Goal: Information Seeking & Learning: Learn about a topic

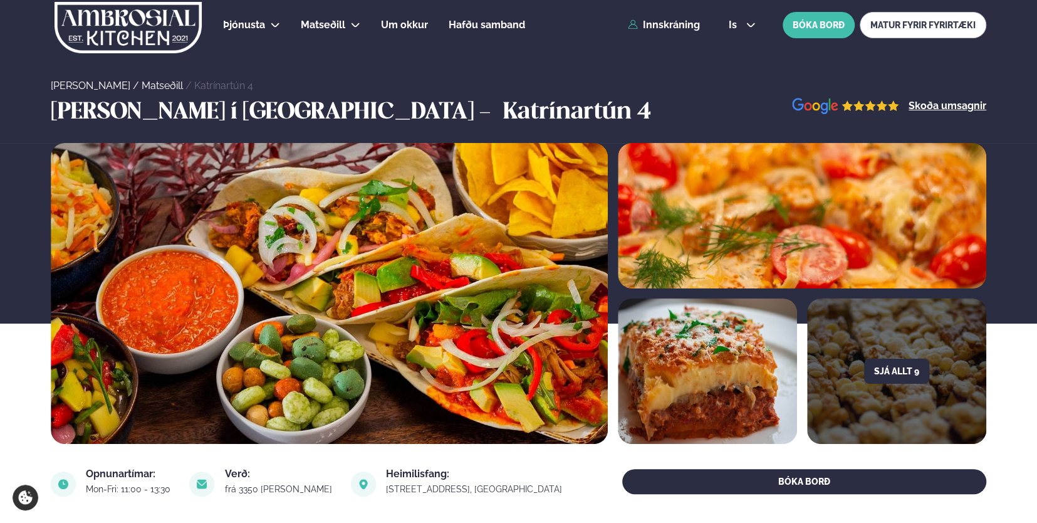
click at [142, 83] on link "Matseðill" at bounding box center [162, 86] width 41 height 12
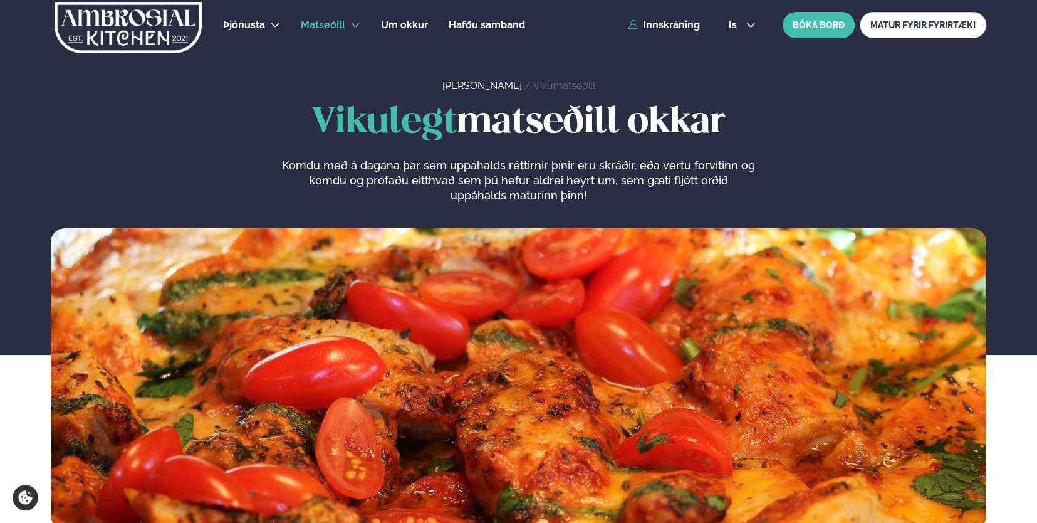
drag, startPoint x: 1037, startPoint y: 51, endPoint x: 1038, endPoint y: 78, distance: 27.0
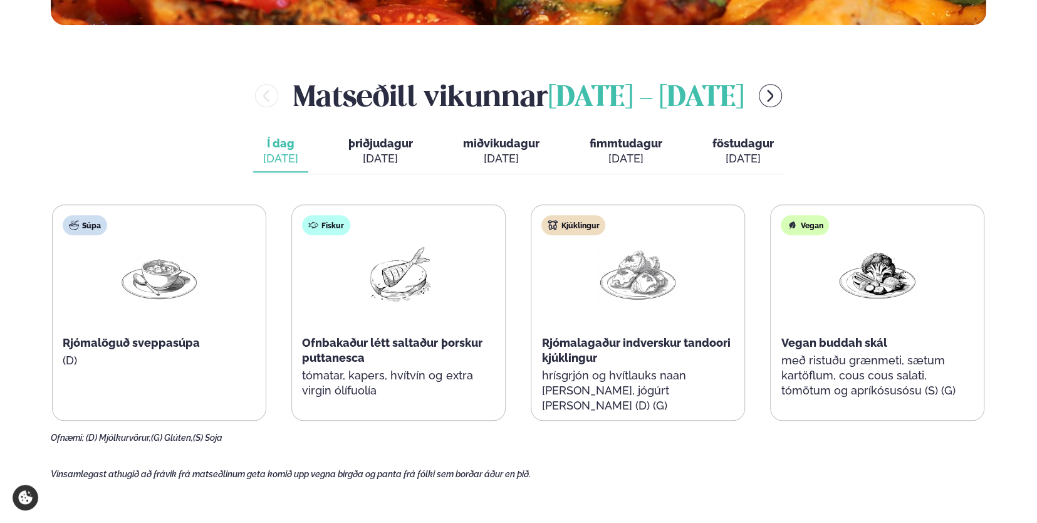
scroll to position [508, 0]
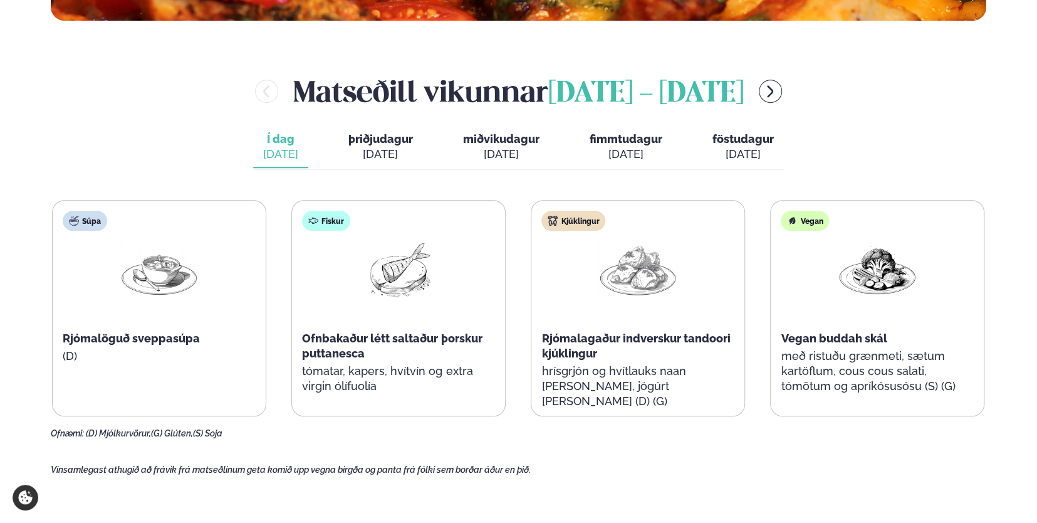
click at [372, 150] on div "[DATE]" at bounding box center [380, 154] width 65 height 15
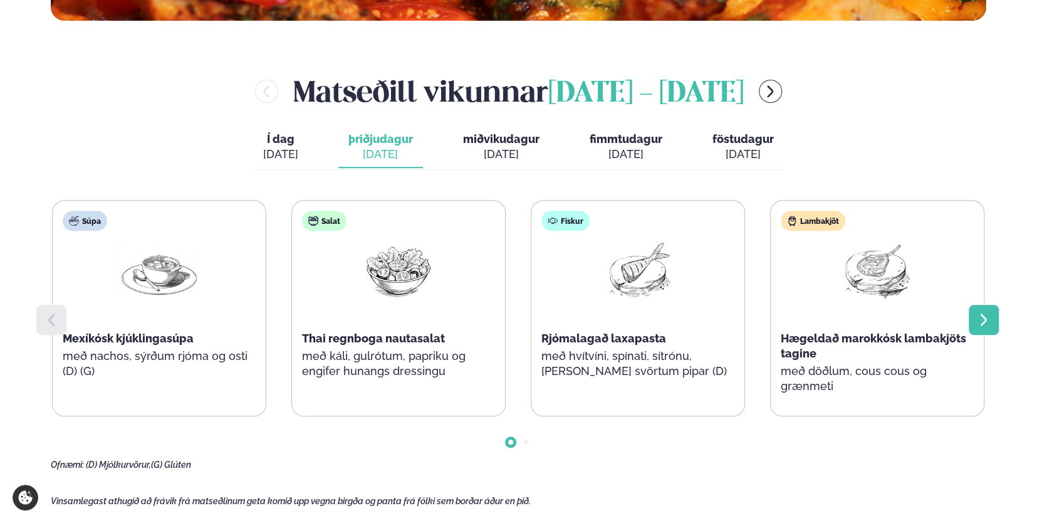
click at [987, 316] on icon at bounding box center [983, 319] width 15 height 15
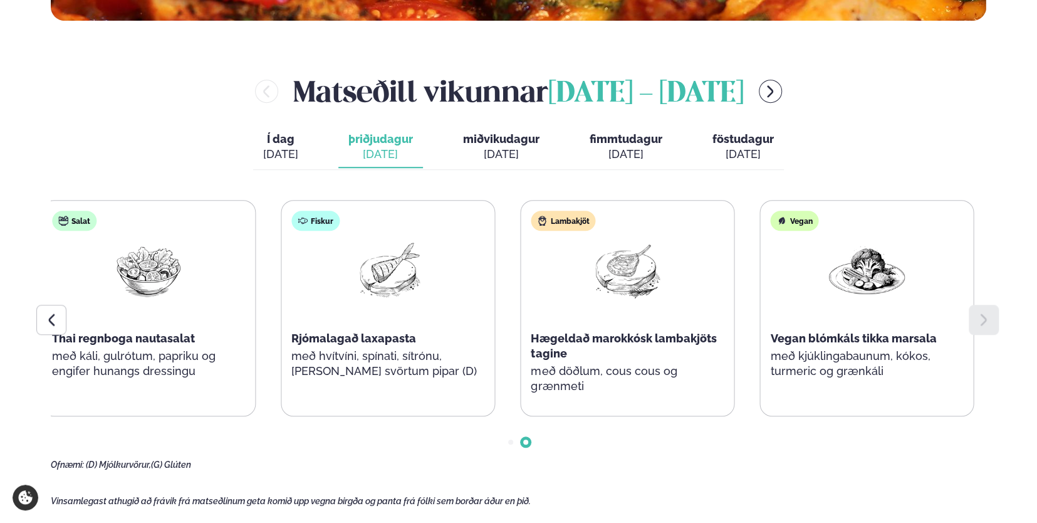
click at [771, 332] on span "Vegan blómkáls tikka marsala" at bounding box center [853, 338] width 166 height 13
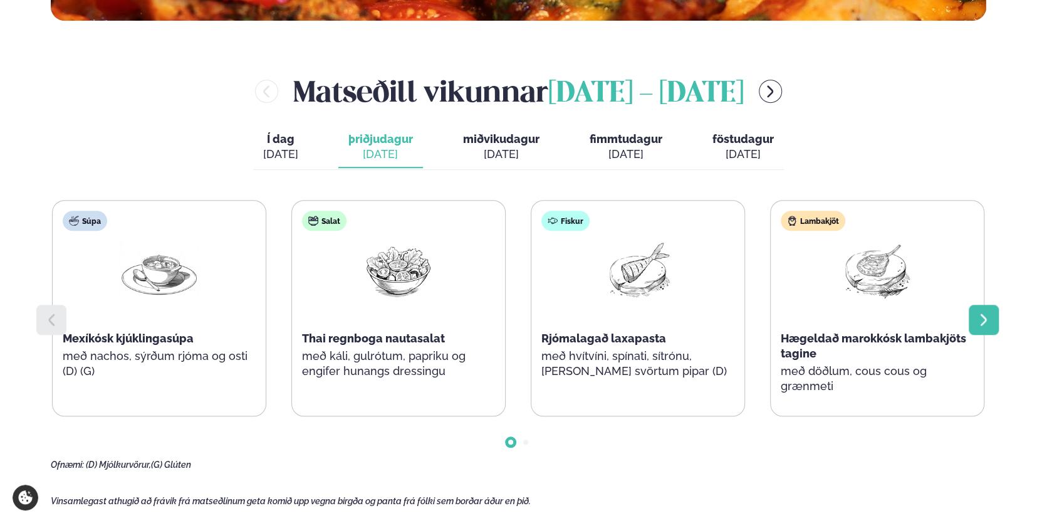
click at [982, 321] on icon at bounding box center [983, 319] width 15 height 15
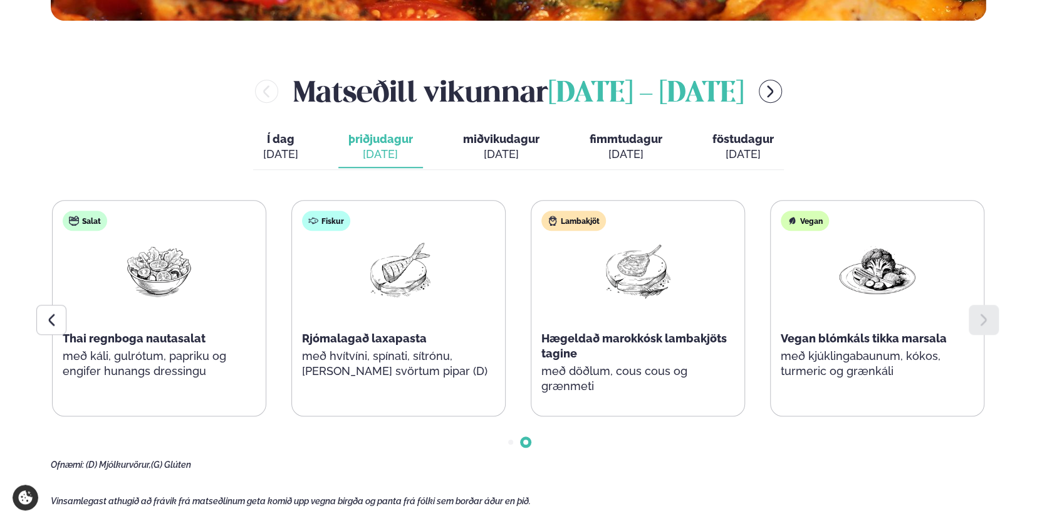
click at [490, 144] on span "miðvikudagur" at bounding box center [501, 138] width 76 height 13
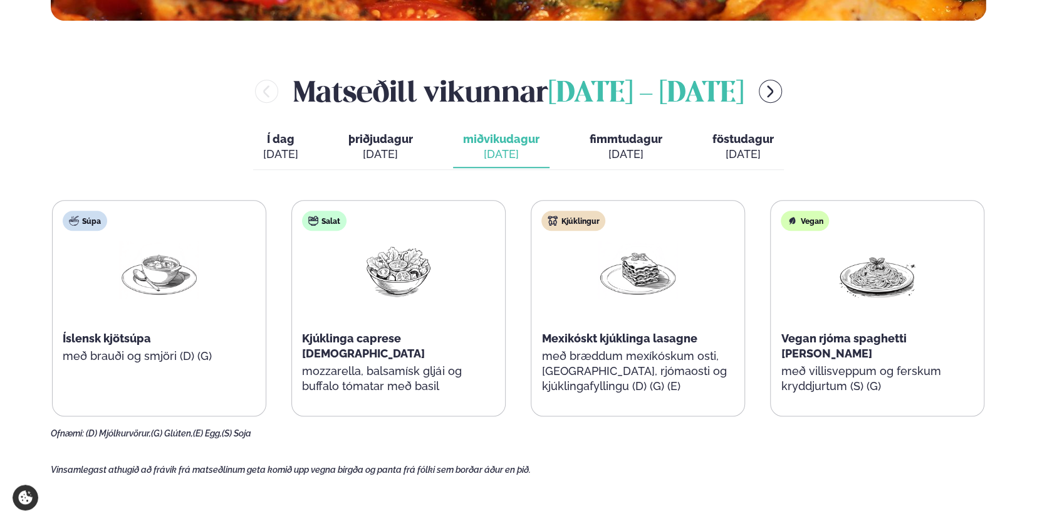
click at [291, 142] on span "Í dag" at bounding box center [280, 139] width 35 height 15
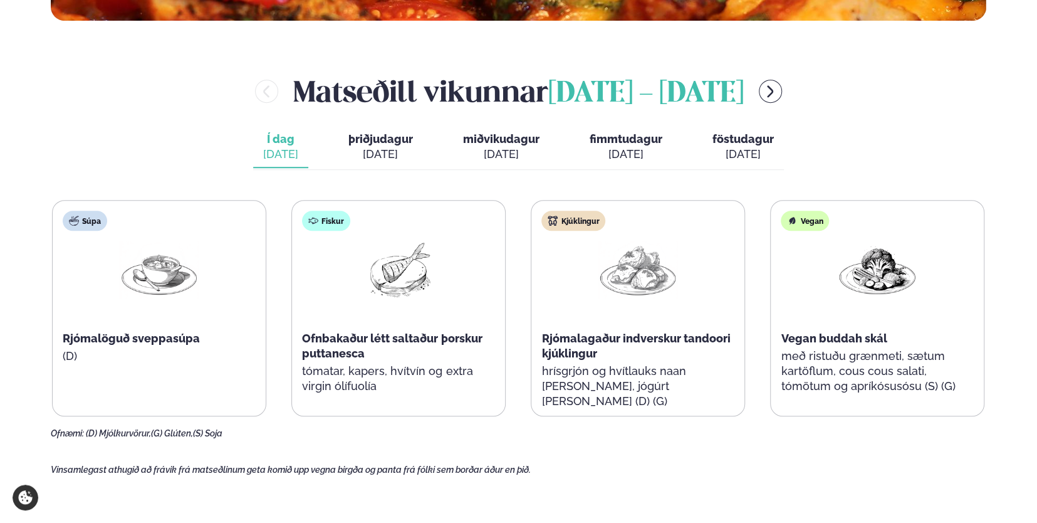
click at [482, 150] on div "[DATE]" at bounding box center [501, 154] width 76 height 15
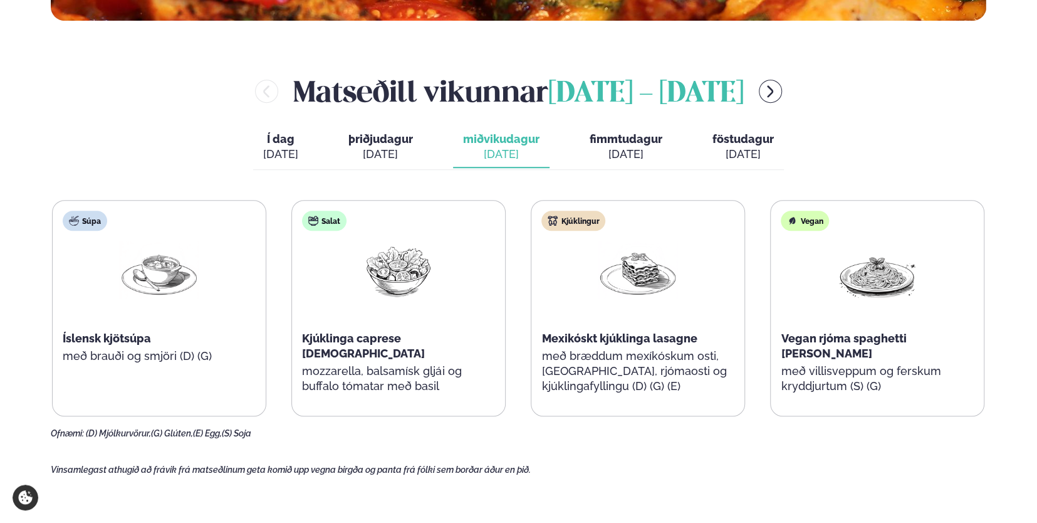
click at [396, 149] on div "[DATE]" at bounding box center [380, 154] width 65 height 15
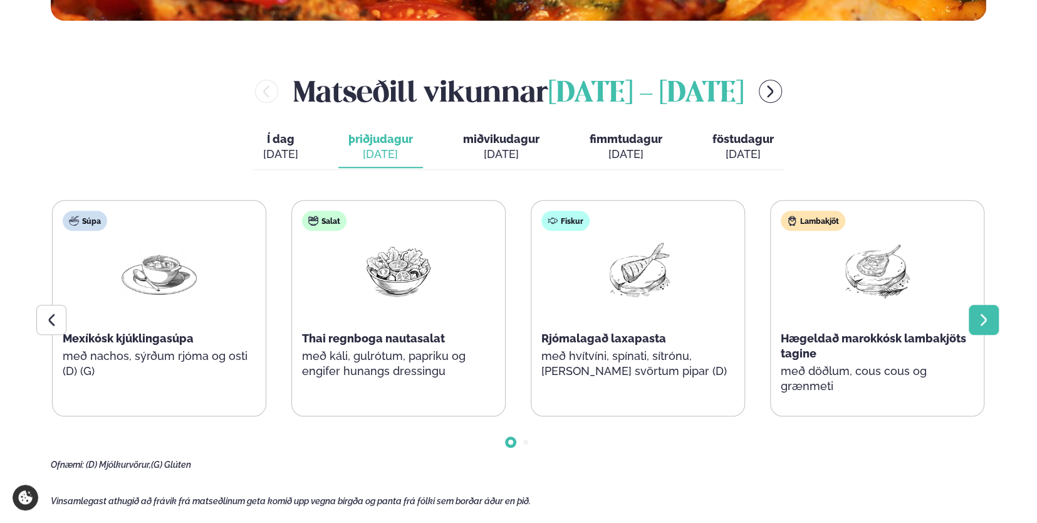
click at [971, 320] on div at bounding box center [984, 320] width 30 height 30
